Goal: Information Seeking & Learning: Learn about a topic

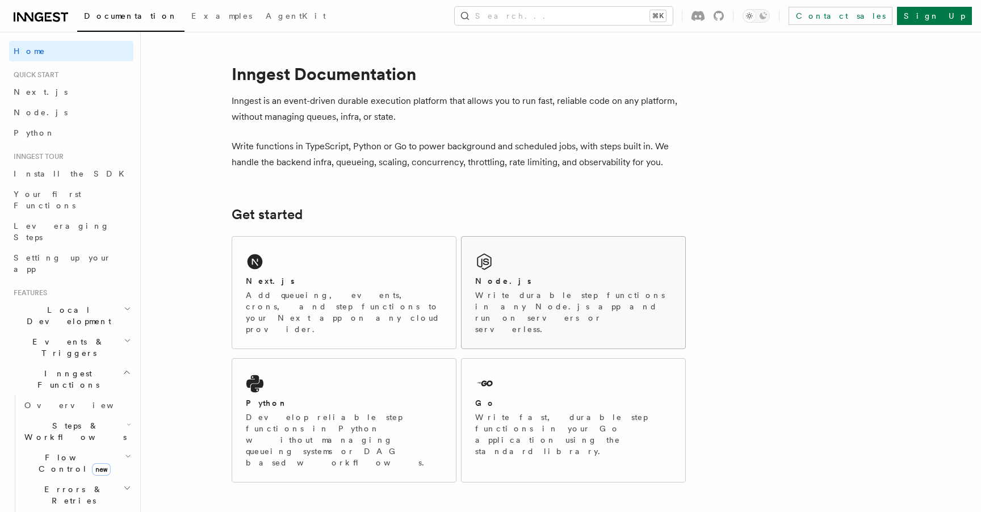
click at [546, 285] on div "Node.js" at bounding box center [573, 281] width 196 height 12
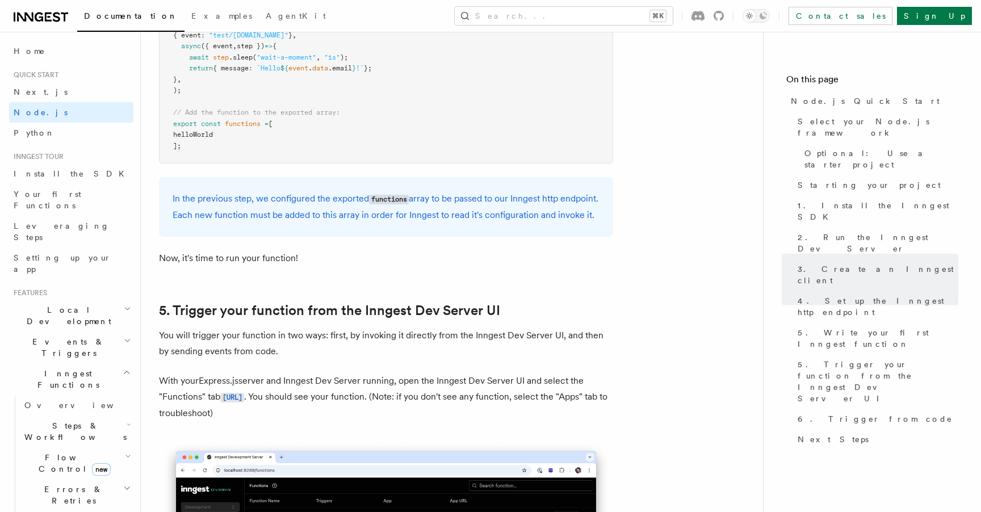
scroll to position [2426, 0]
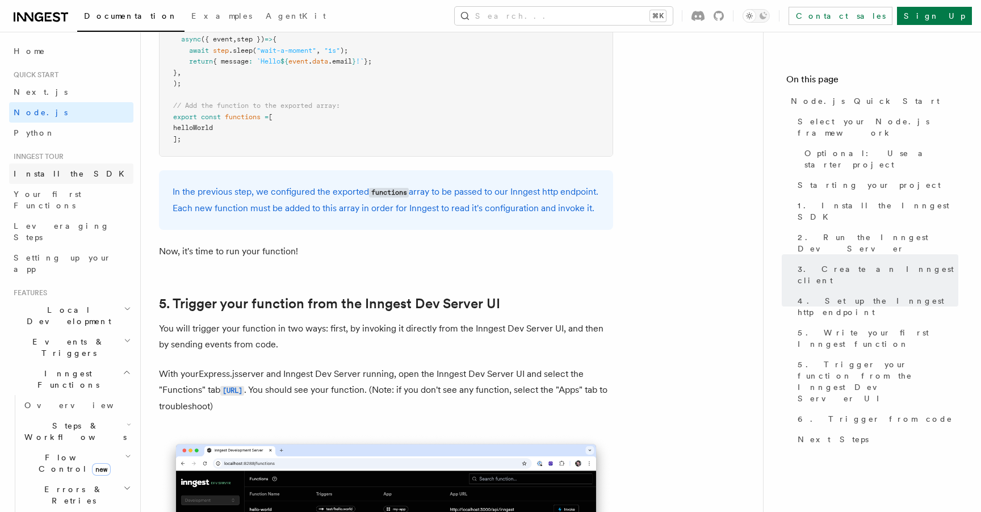
click at [72, 168] on link "Install the SDK" at bounding box center [71, 174] width 124 height 20
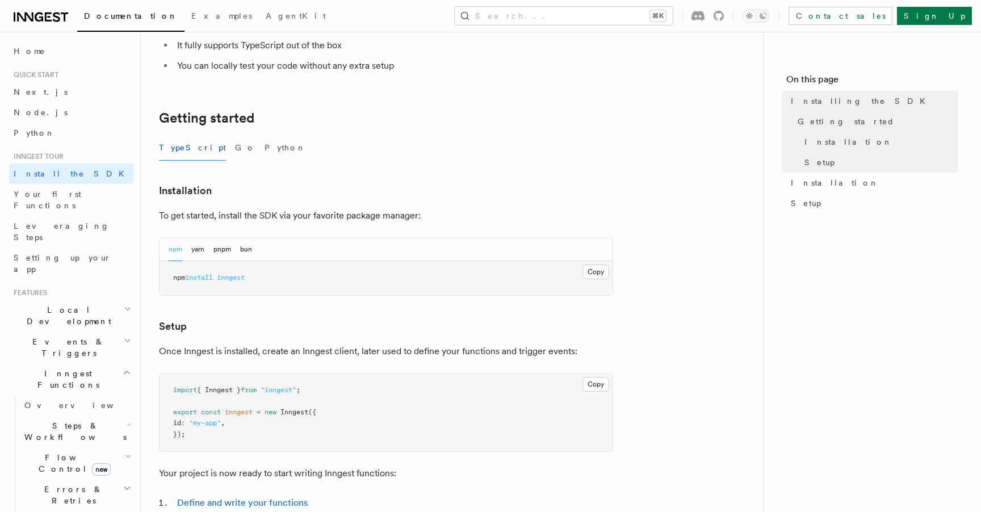
scroll to position [195, 0]
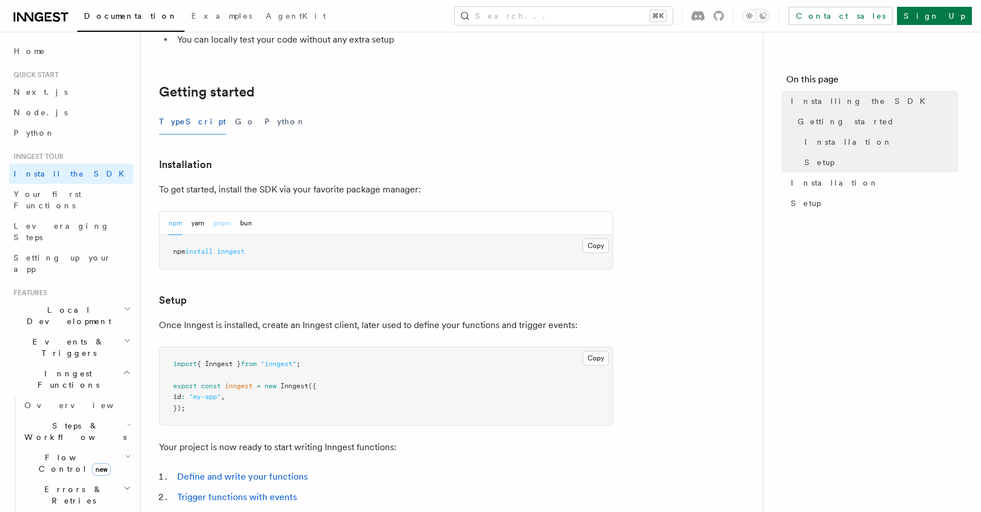
click at [224, 221] on button "pnpm" at bounding box center [222, 223] width 18 height 23
click at [596, 247] on button "Copy Copied" at bounding box center [596, 245] width 27 height 15
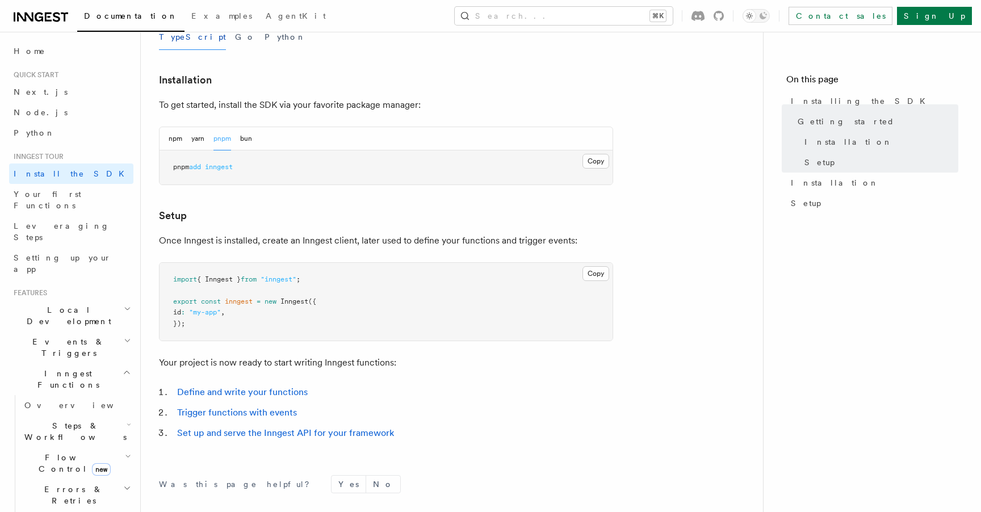
scroll to position [318, 0]
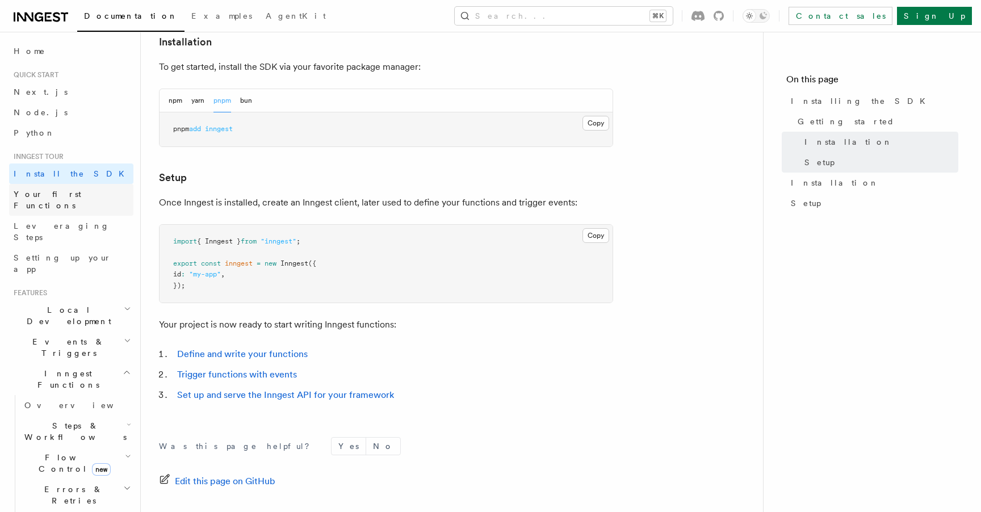
click at [88, 194] on link "Your first Functions" at bounding box center [71, 200] width 124 height 32
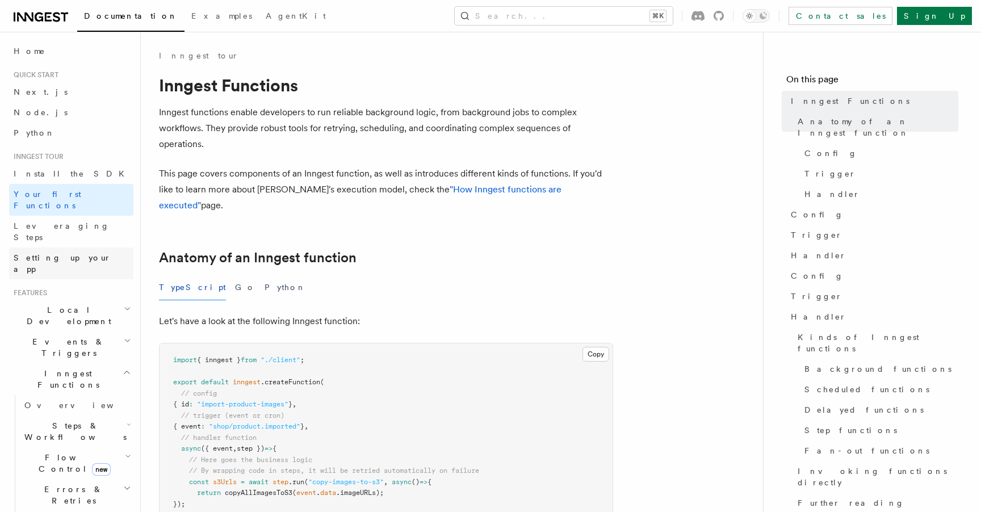
click at [78, 253] on span "Setting up your app" at bounding box center [63, 263] width 98 height 20
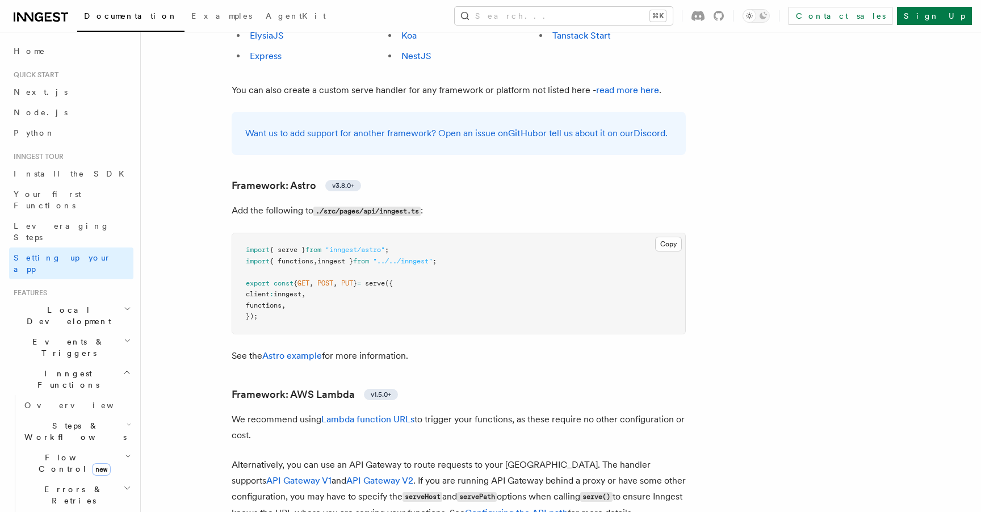
scroll to position [898, 0]
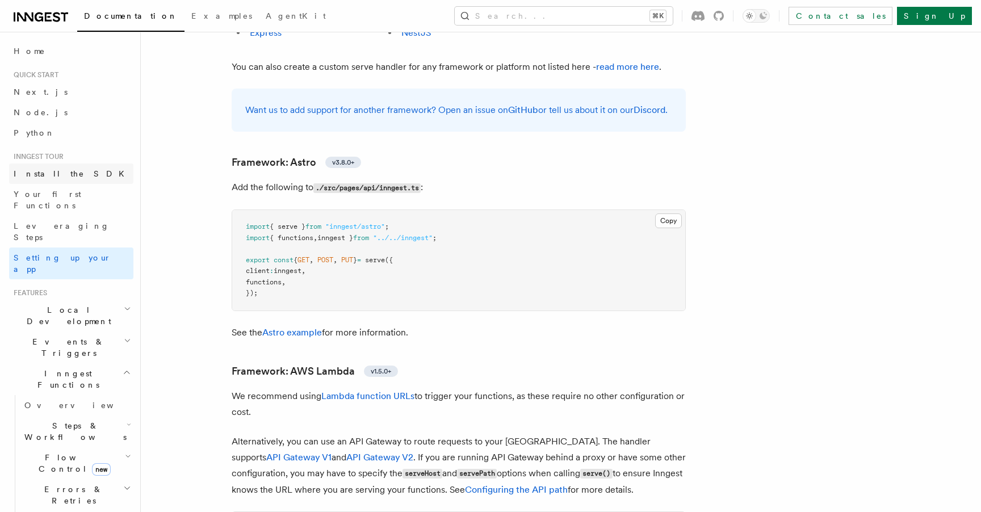
click at [70, 178] on link "Install the SDK" at bounding box center [71, 174] width 124 height 20
